Goal: Task Accomplishment & Management: Use online tool/utility

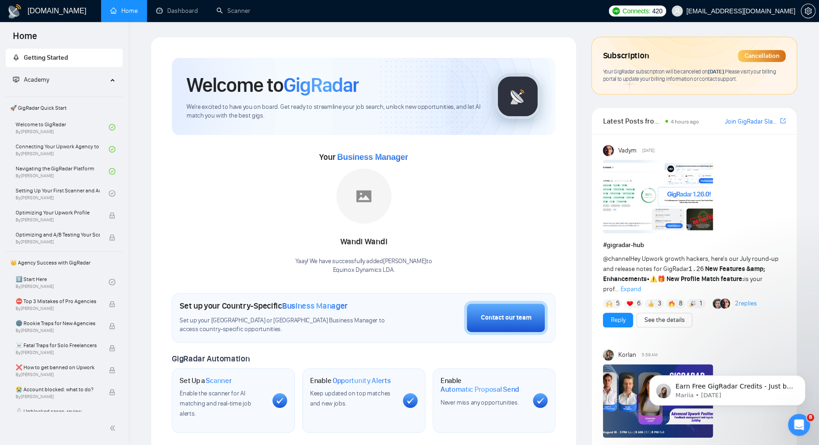
click at [117, 9] on link "Home" at bounding box center [124, 11] width 28 height 8
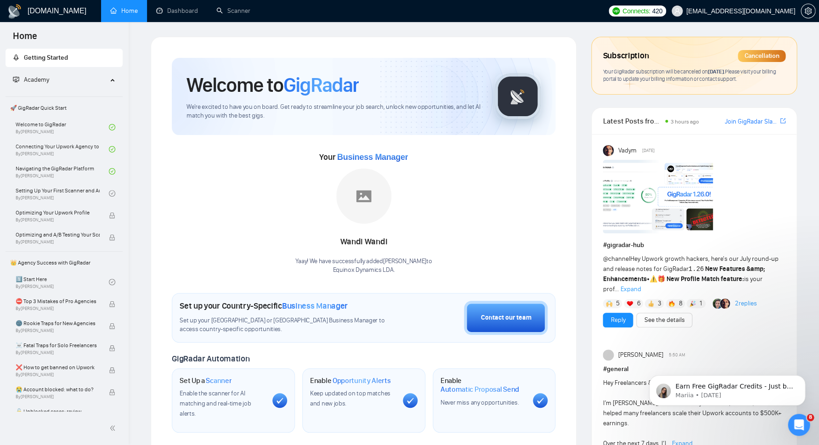
click at [245, 11] on link "Scanner" at bounding box center [233, 11] width 34 height 8
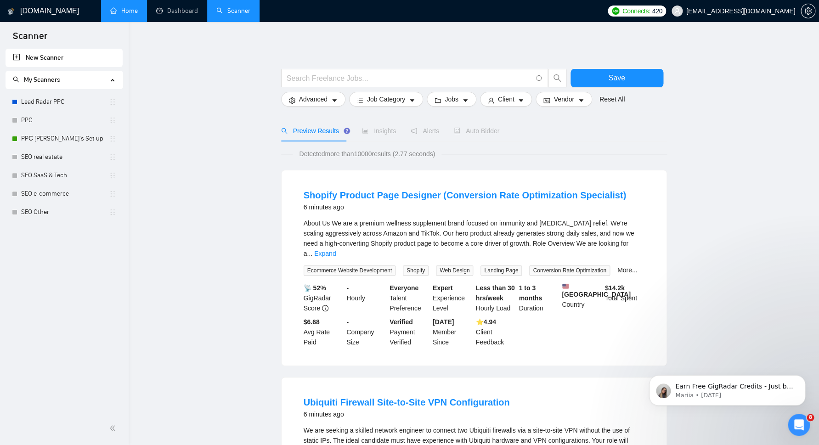
drag, startPoint x: 704, startPoint y: 79, endPoint x: 704, endPoint y: 61, distance: 18.4
click at [36, 154] on link "SEO real estate" at bounding box center [65, 157] width 88 height 18
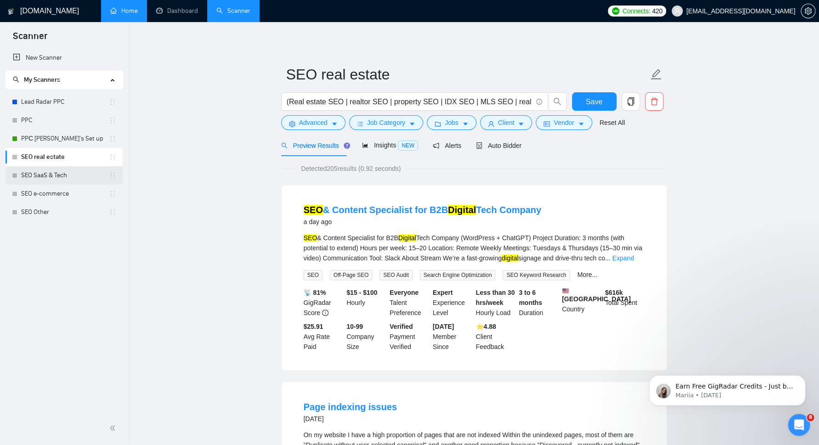
click at [58, 176] on link "SEO SaaS & Tech" at bounding box center [65, 175] width 88 height 18
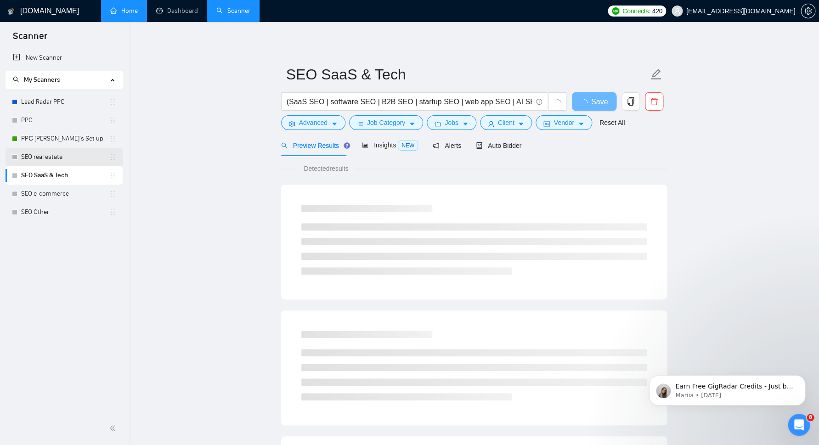
click at [58, 154] on link "SEO real estate" at bounding box center [65, 157] width 88 height 18
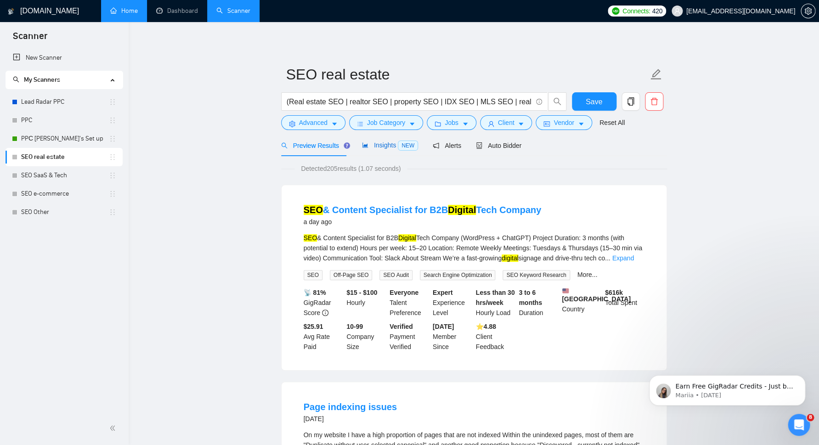
click at [407, 145] on span "NEW" at bounding box center [408, 146] width 20 height 10
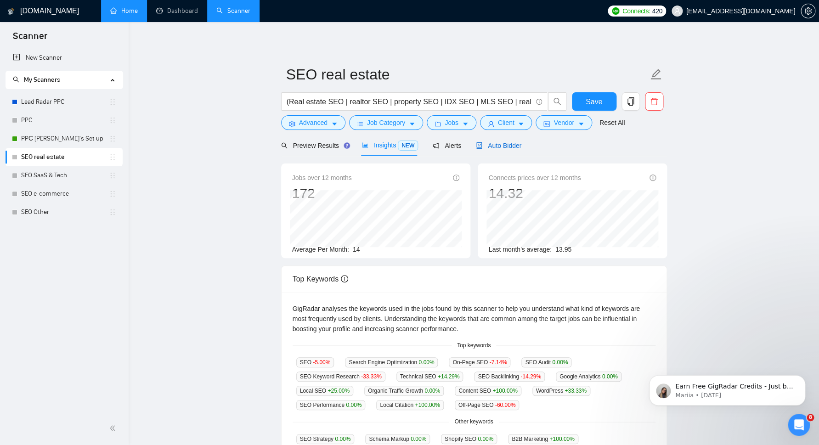
click at [496, 147] on span "Auto Bidder" at bounding box center [498, 145] width 45 height 7
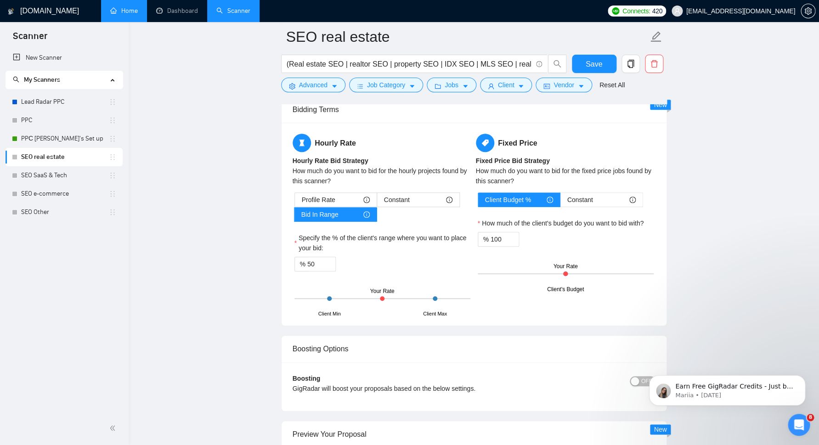
scroll to position [1444, 0]
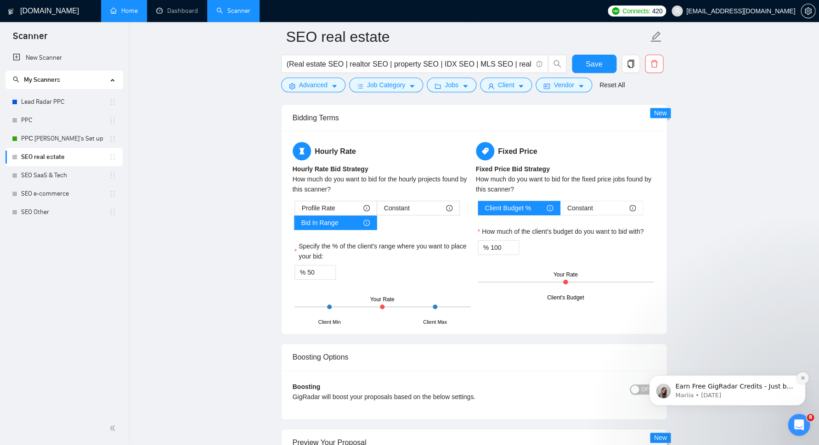
click at [801, 377] on icon "Dismiss notification" at bounding box center [802, 377] width 5 height 5
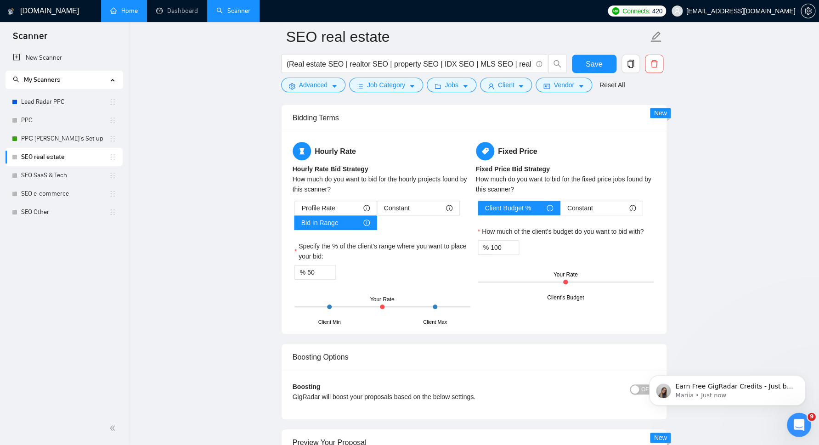
scroll to position [0, 0]
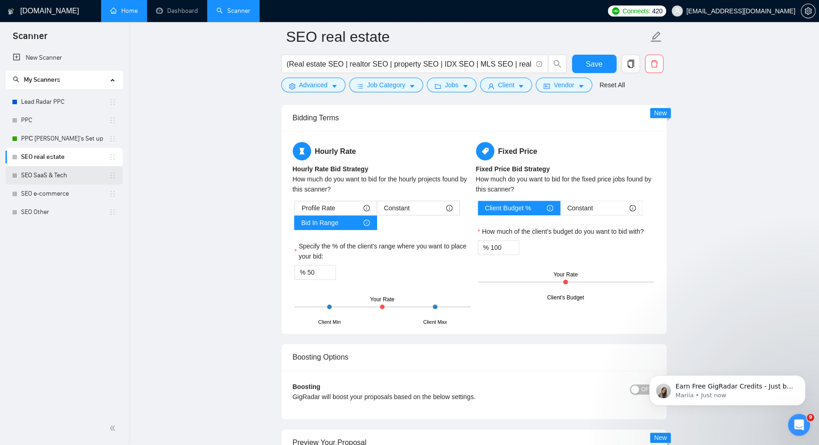
click at [57, 173] on link "SEO SaaS & Tech" at bounding box center [65, 175] width 88 height 18
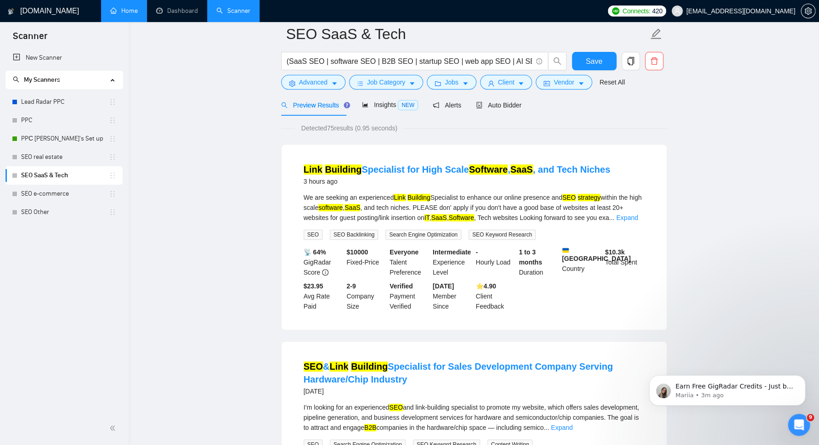
scroll to position [46, 0]
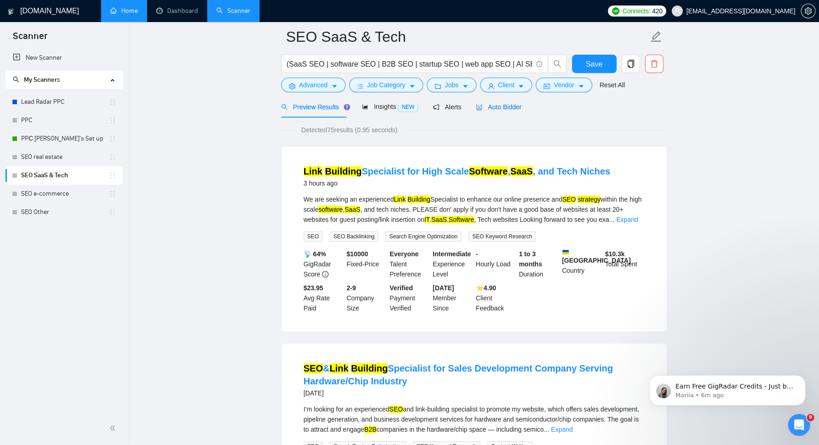
click at [506, 109] on span "Auto Bidder" at bounding box center [498, 106] width 45 height 7
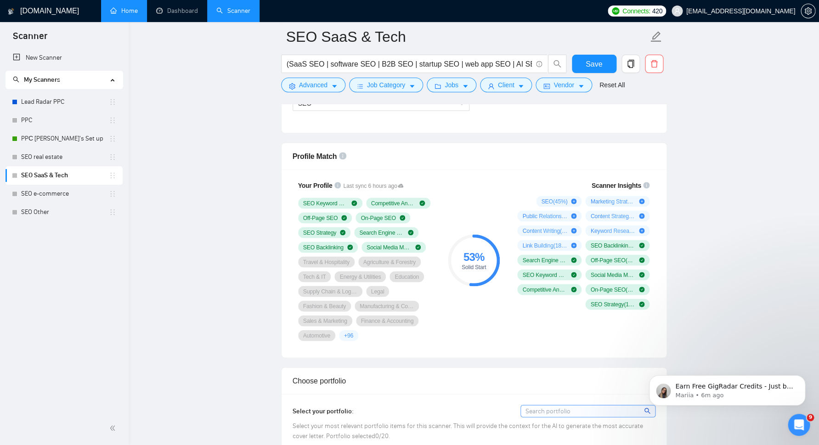
scroll to position [562, 0]
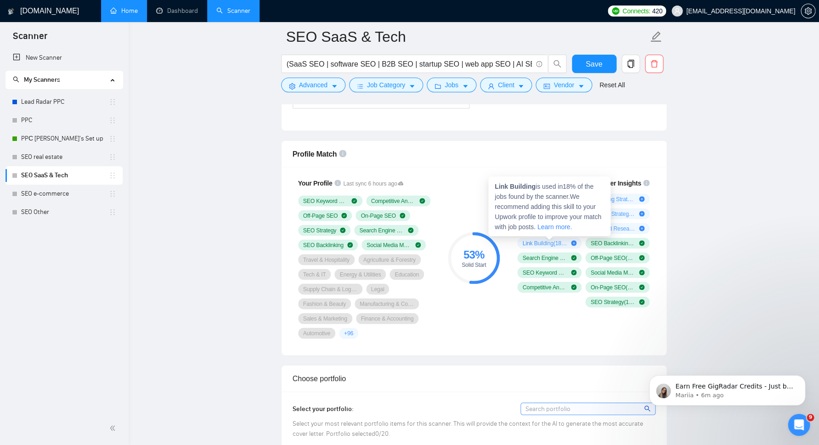
click at [577, 237] on div "Link Building ( 18 %)" at bounding box center [549, 242] width 64 height 11
drag, startPoint x: 533, startPoint y: 187, endPoint x: 493, endPoint y: 183, distance: 40.1
click at [493, 183] on div "Link Building is used in 18 % of the jobs found by the scanner. We recommend ad…" at bounding box center [549, 206] width 122 height 60
copy strong "Link Building"
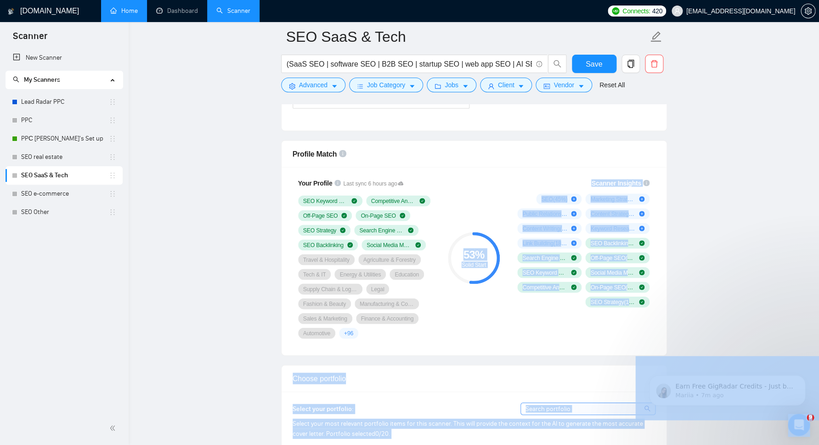
drag, startPoint x: 542, startPoint y: 171, endPoint x: 502, endPoint y: 174, distance: 40.1
click at [505, 176] on div "Scanner Insights SEO ( 45 %) Marketing Strategy ( 36 %) Public Relations ( 27 %…" at bounding box center [582, 258] width 154 height 172
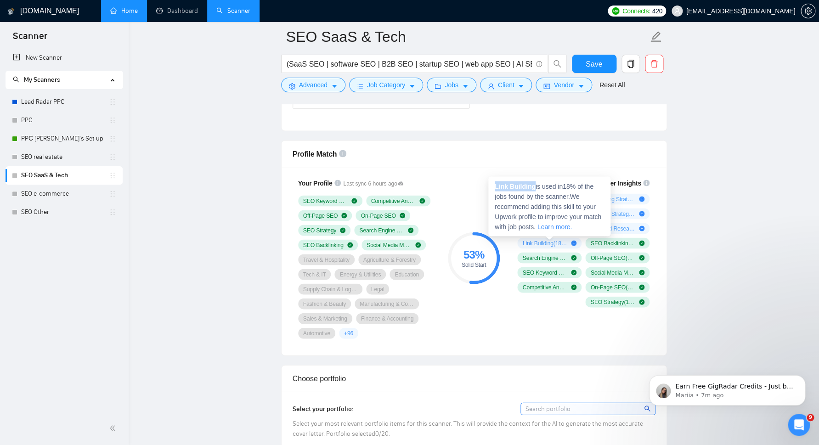
drag, startPoint x: 534, startPoint y: 187, endPoint x: 495, endPoint y: 186, distance: 39.1
click at [495, 186] on span "Link Building is used in 18 % of the jobs found by the scanner. We recommend ad…" at bounding box center [548, 206] width 107 height 48
copy strong "Link Building"
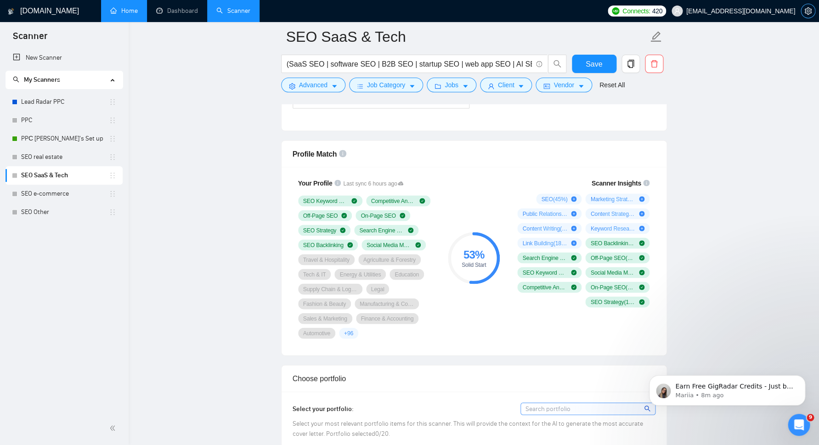
click at [807, 11] on icon "setting" at bounding box center [807, 10] width 7 height 7
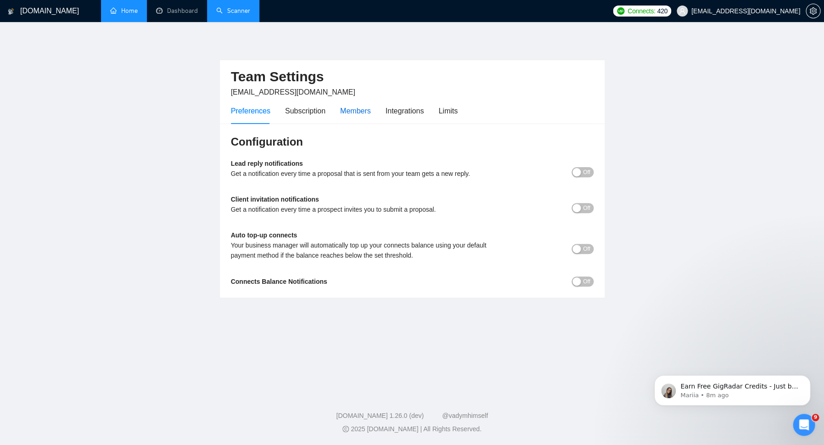
click at [357, 111] on div "Members" at bounding box center [355, 110] width 31 height 11
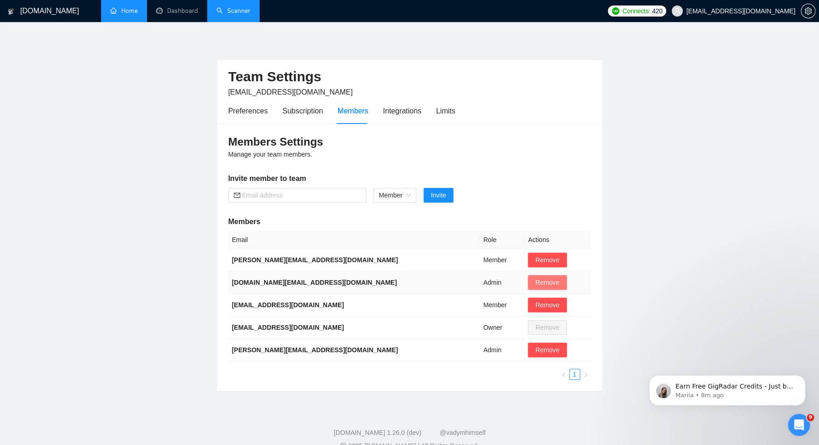
click at [535, 285] on span "Remove" at bounding box center [547, 282] width 24 height 10
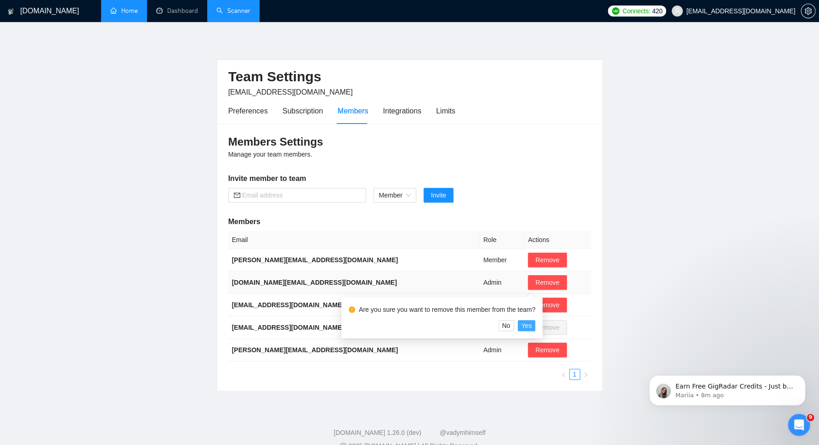
click at [530, 323] on span "Yes" at bounding box center [526, 326] width 11 height 10
click at [527, 323] on span "Yes" at bounding box center [526, 326] width 11 height 10
click at [524, 326] on span "Yes" at bounding box center [526, 326] width 11 height 10
click at [525, 327] on span "Yes" at bounding box center [526, 326] width 11 height 10
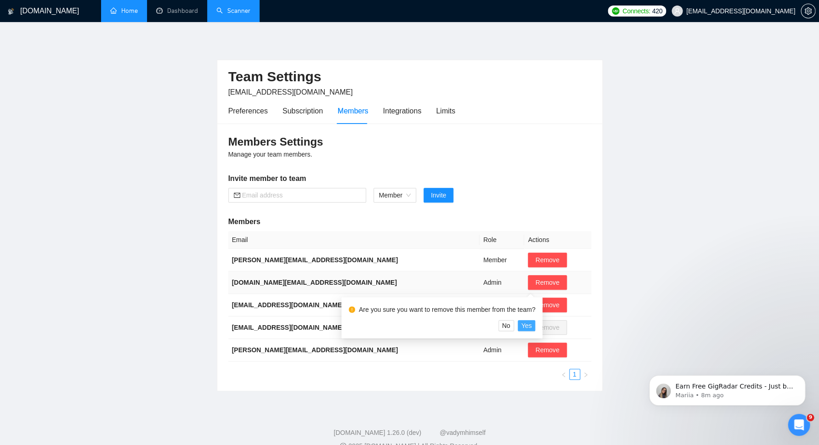
click at [525, 329] on span "Yes" at bounding box center [526, 326] width 11 height 10
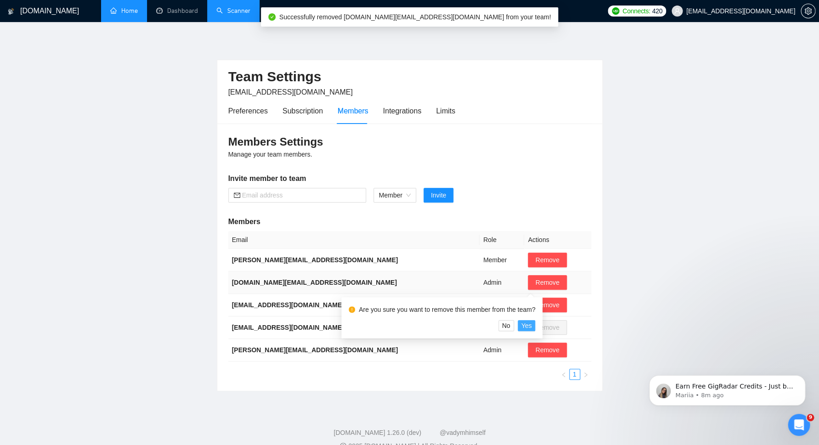
click at [525, 329] on span "Yes" at bounding box center [526, 326] width 11 height 10
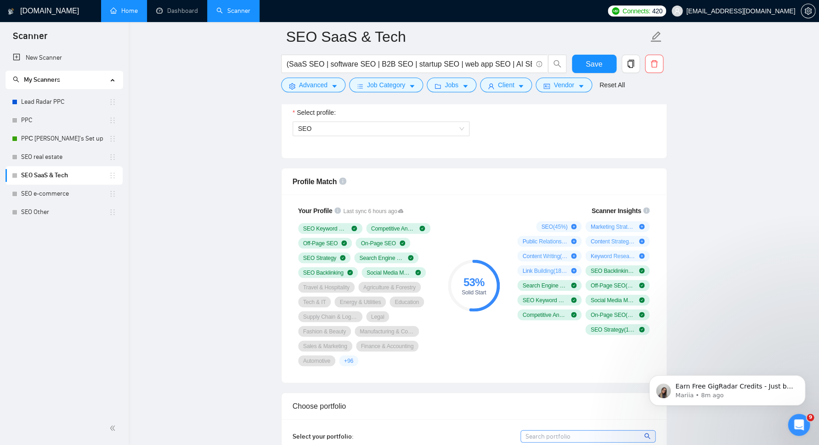
scroll to position [555, 0]
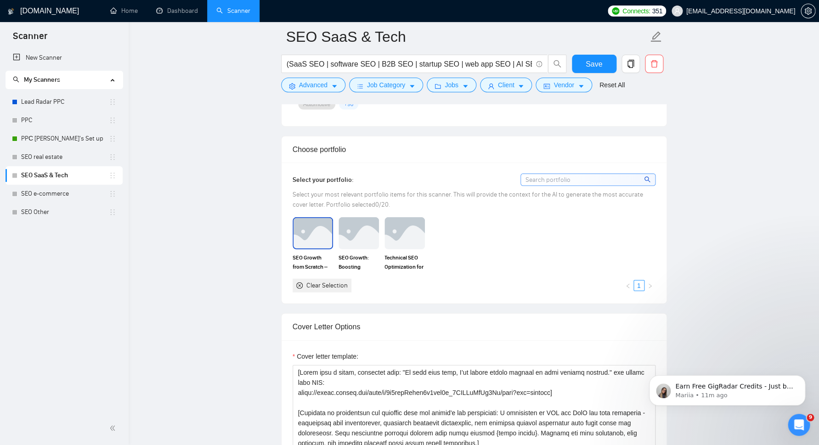
scroll to position [790, 0]
click at [320, 238] on img at bounding box center [313, 234] width 39 height 30
click at [354, 233] on img at bounding box center [358, 234] width 39 height 30
click at [409, 233] on img at bounding box center [404, 234] width 39 height 30
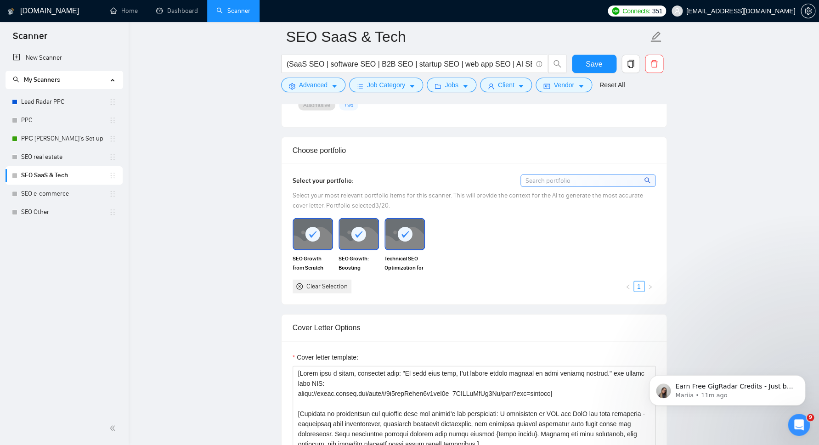
click at [472, 267] on div "SEO Growth from Scratch – 1.17M Impressions & 4.19K Organic Clicks SEO Growth: …" at bounding box center [474, 255] width 368 height 75
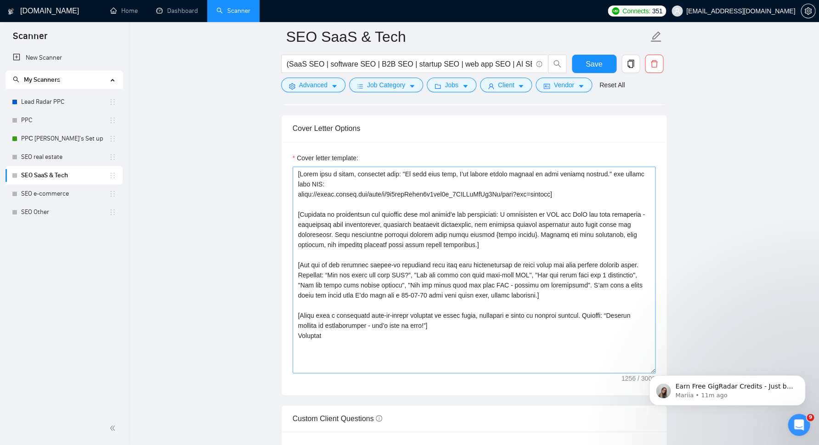
scroll to position [979, 0]
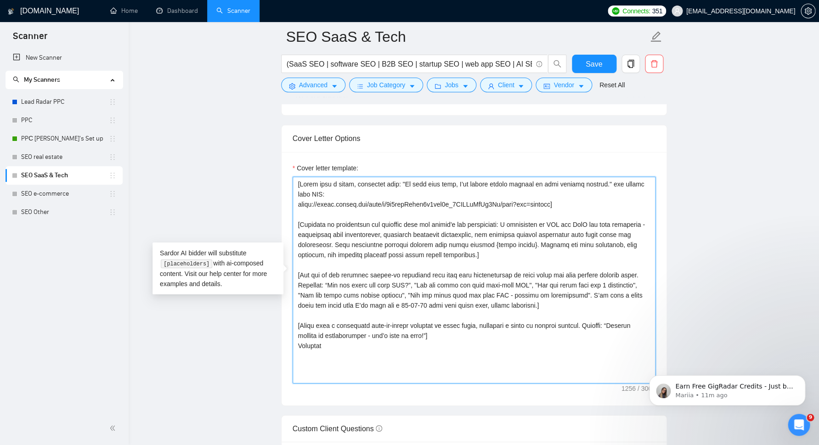
drag, startPoint x: 555, startPoint y: 200, endPoint x: 296, endPoint y: 198, distance: 258.6
click at [296, 198] on textarea "Cover letter template:" at bounding box center [474, 280] width 363 height 207
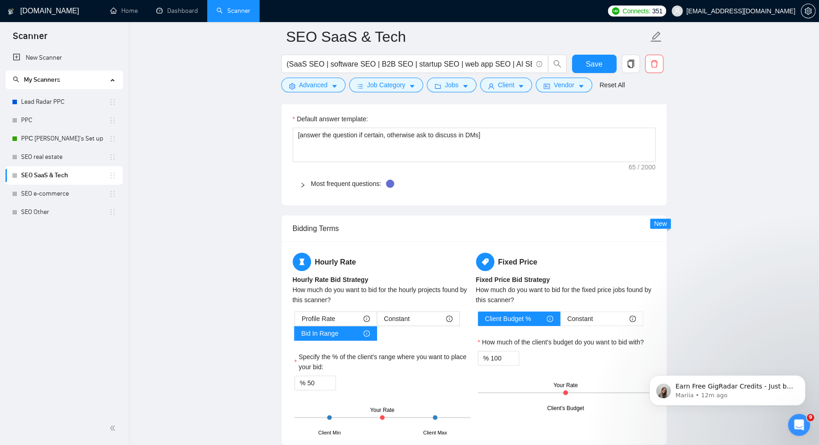
scroll to position [1286, 0]
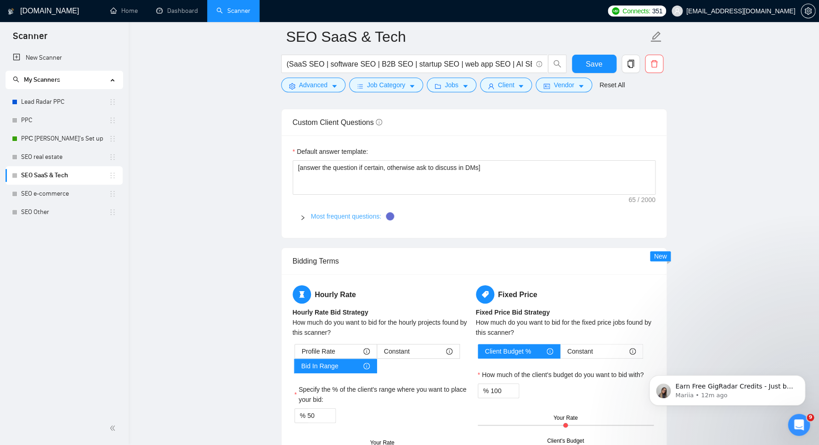
click at [355, 213] on link "Most frequent questions:" at bounding box center [346, 216] width 70 height 7
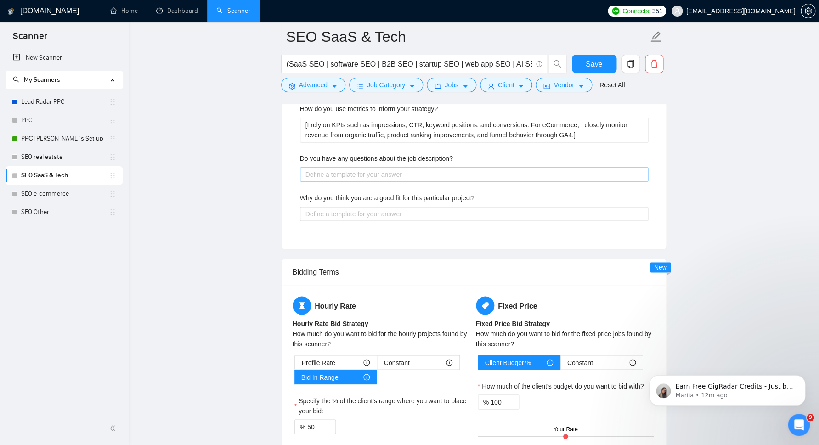
scroll to position [1823, 0]
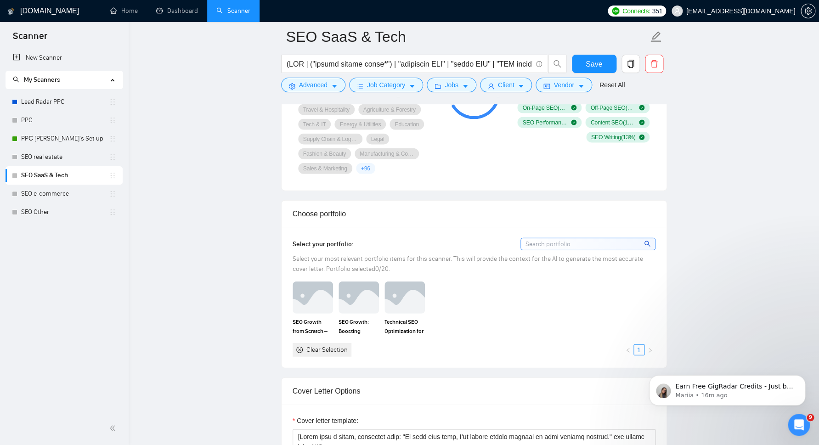
scroll to position [799, 0]
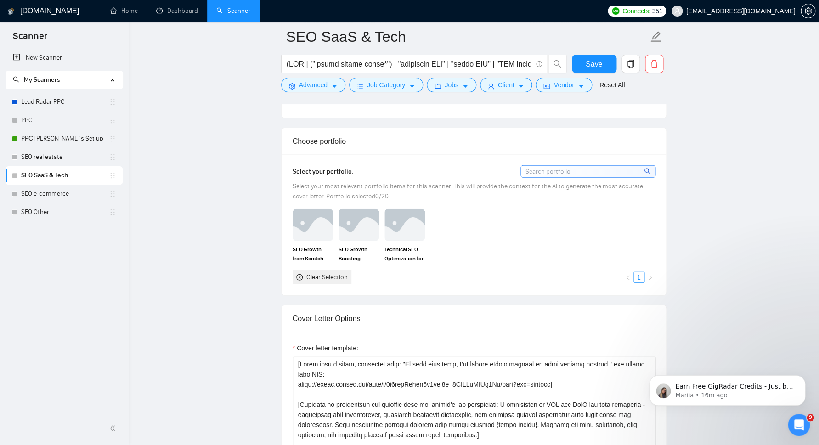
click at [339, 277] on div "Clear Selection" at bounding box center [326, 277] width 41 height 10
click at [323, 218] on img at bounding box center [313, 225] width 39 height 30
drag, startPoint x: 359, startPoint y: 218, endPoint x: 386, endPoint y: 221, distance: 26.9
click at [359, 217] on img at bounding box center [358, 225] width 39 height 30
click at [420, 220] on img at bounding box center [404, 225] width 39 height 30
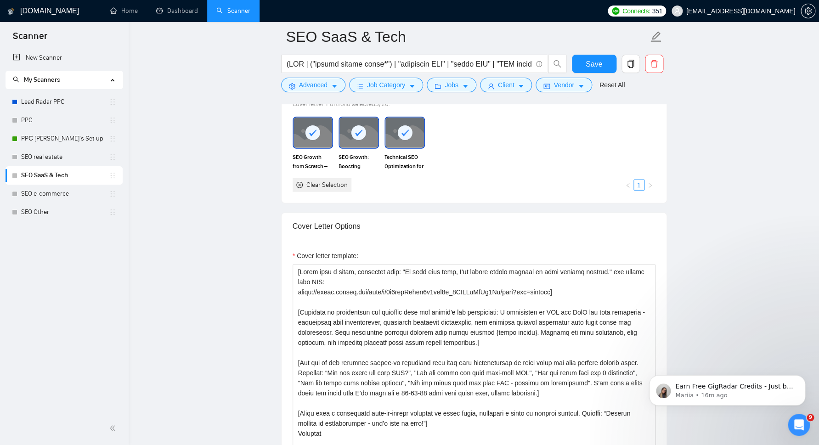
scroll to position [944, 0]
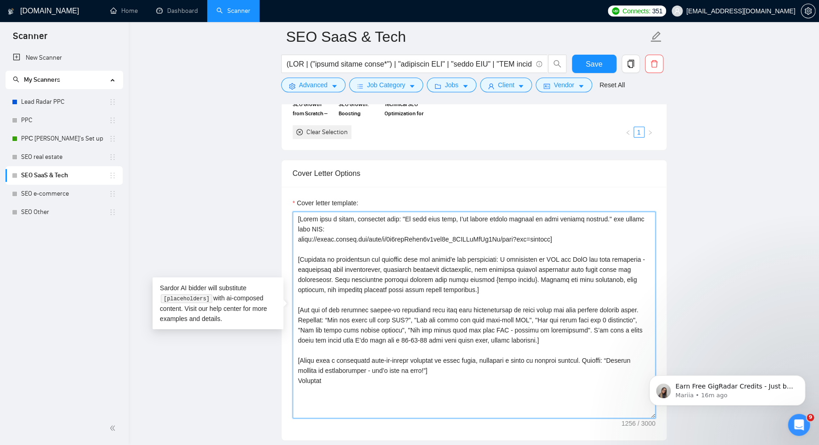
drag, startPoint x: 555, startPoint y: 233, endPoint x: 298, endPoint y: 232, distance: 257.2
click at [298, 232] on textarea "Cover letter template:" at bounding box center [474, 315] width 363 height 207
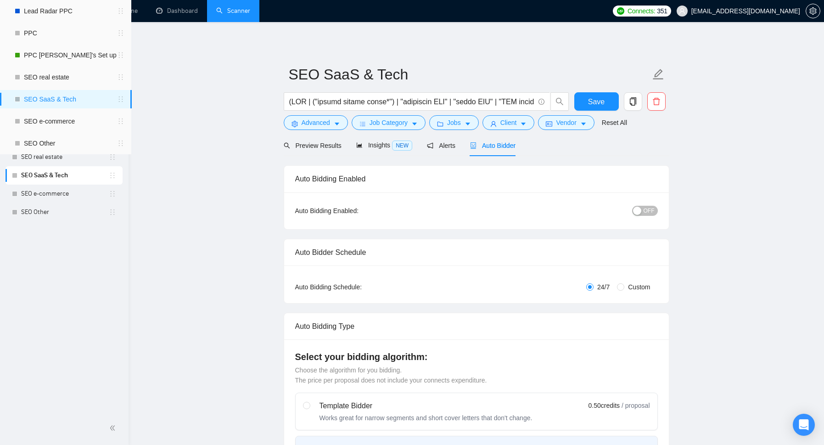
click at [70, 131] on link "PPС [PERSON_NAME]'s Set up" at bounding box center [65, 139] width 88 height 18
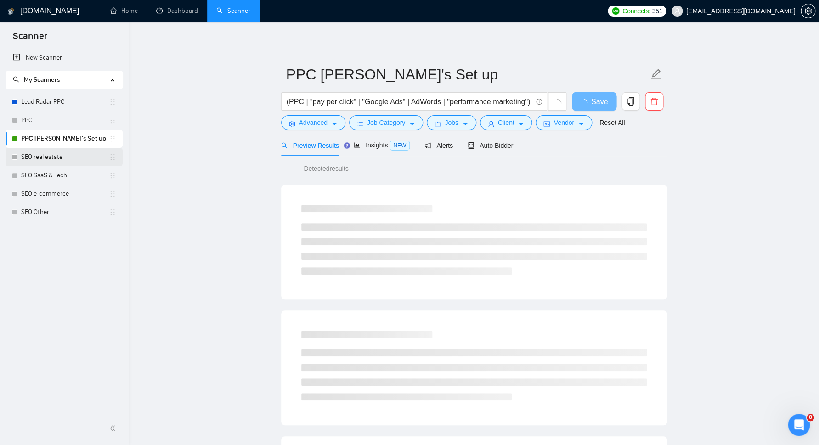
click at [61, 152] on link "SEO real estate" at bounding box center [65, 157] width 88 height 18
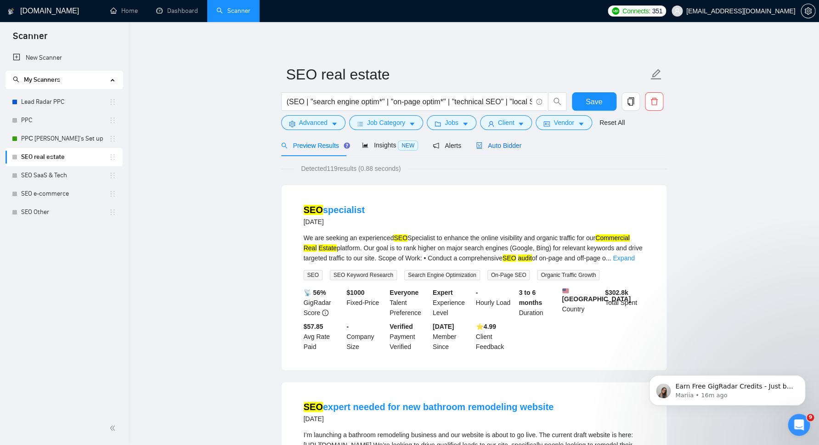
click at [497, 146] on span "Auto Bidder" at bounding box center [498, 145] width 45 height 7
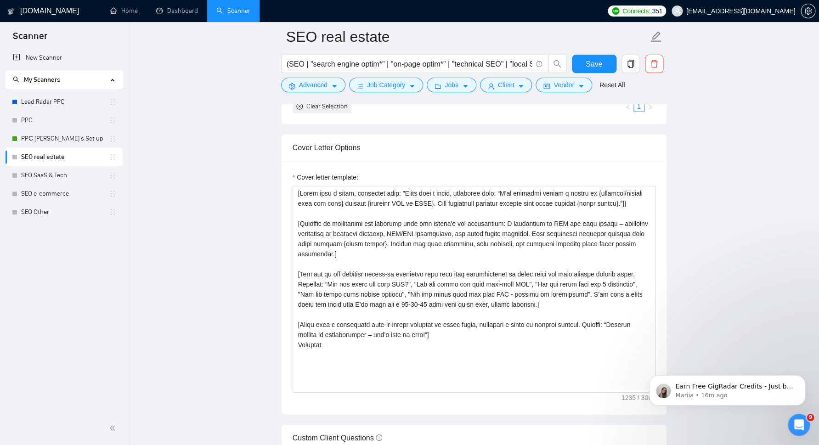
scroll to position [965, 0]
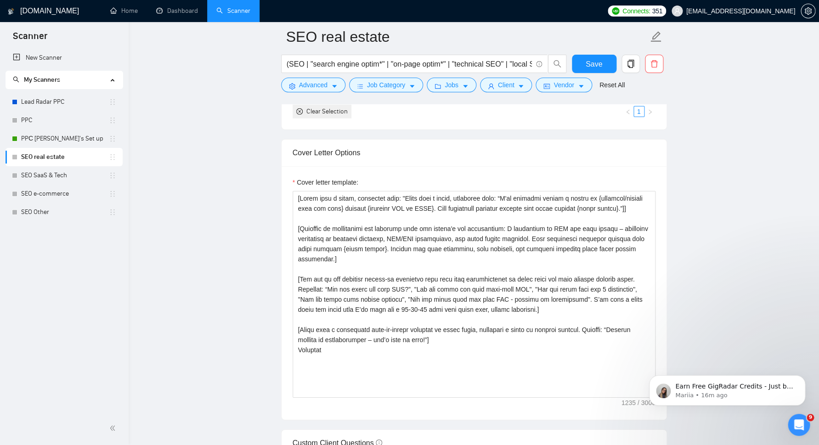
click at [153, 183] on main "SEO real estate (SEO | "search engine optim*" | "on-page optim*" | "technical S…" at bounding box center [473, 322] width 661 height 2501
click at [62, 177] on link "SEO SaaS & Tech" at bounding box center [65, 175] width 88 height 18
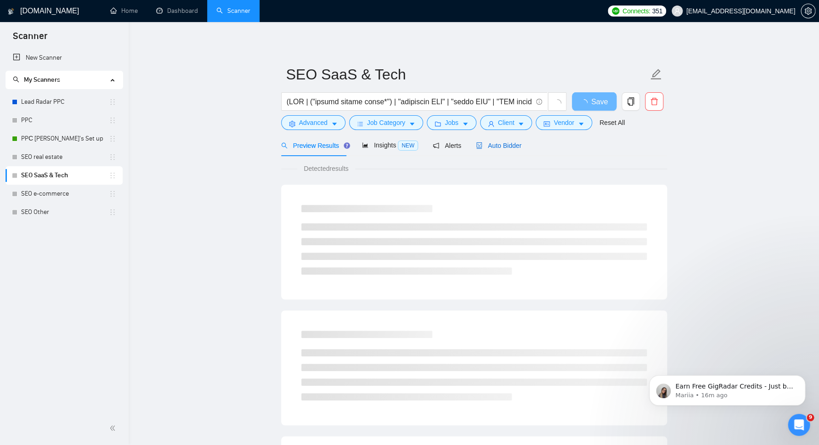
click at [511, 143] on span "Auto Bidder" at bounding box center [498, 145] width 45 height 7
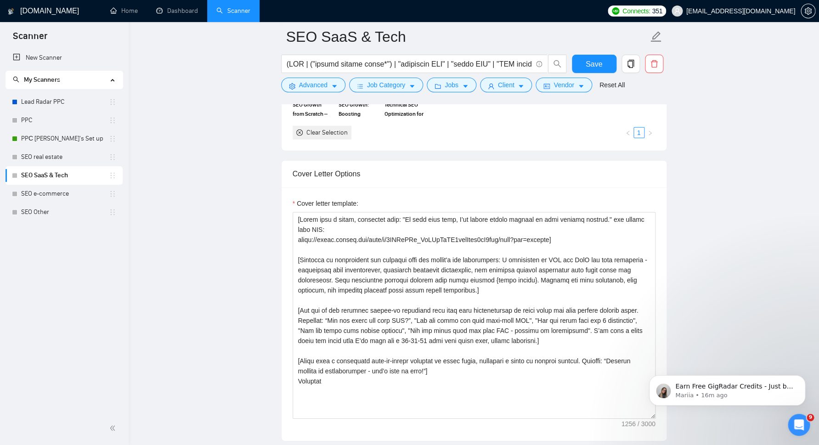
scroll to position [1005, 0]
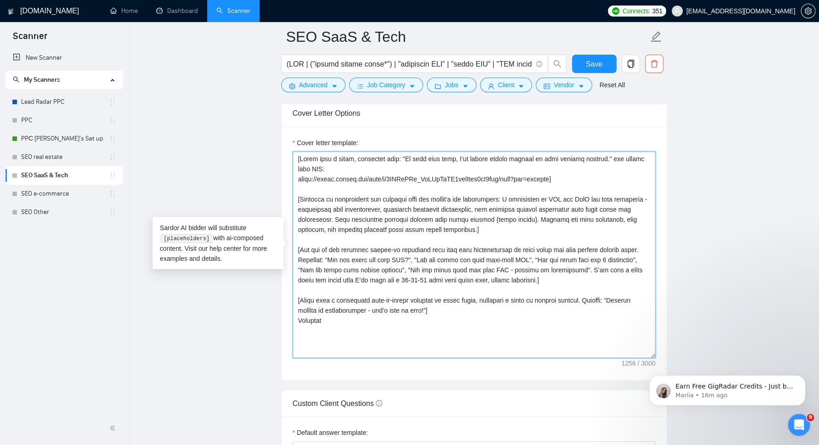
drag, startPoint x: 559, startPoint y: 171, endPoint x: 295, endPoint y: 170, distance: 263.2
click at [295, 170] on textarea "Cover letter template:" at bounding box center [474, 255] width 363 height 207
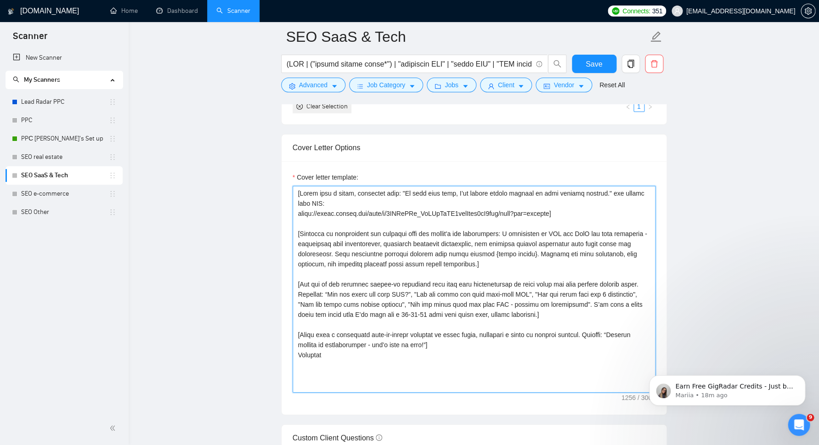
scroll to position [962, 0]
